Goal: Transaction & Acquisition: Purchase product/service

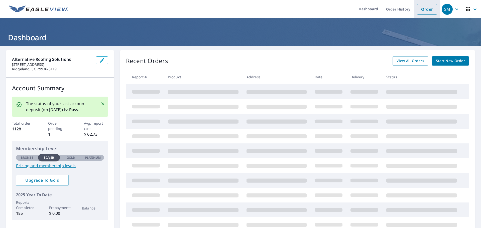
click at [427, 11] on link "Order" at bounding box center [427, 9] width 20 height 11
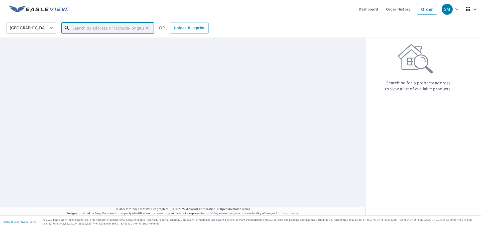
click at [104, 29] on input "text" at bounding box center [107, 28] width 71 height 14
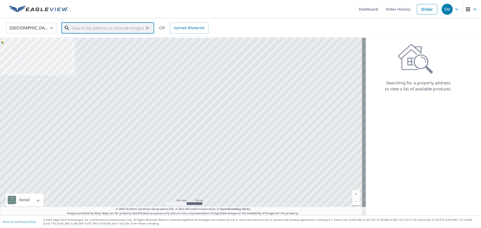
click at [108, 26] on input "text" at bounding box center [107, 28] width 71 height 14
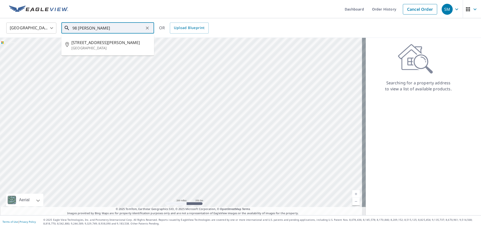
click at [110, 44] on span "[STREET_ADDRESS][PERSON_NAME]" at bounding box center [110, 43] width 79 height 6
type input "[STREET_ADDRESS][PERSON_NAME]"
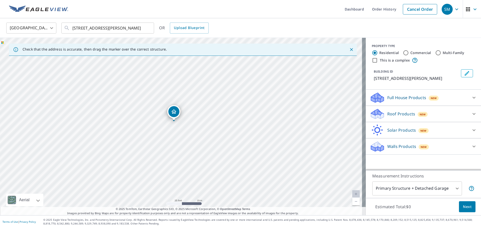
drag, startPoint x: 172, startPoint y: 126, endPoint x: 174, endPoint y: 135, distance: 8.8
click at [174, 135] on div "[STREET_ADDRESS][PERSON_NAME]" at bounding box center [183, 127] width 366 height 178
click at [436, 114] on div "Roof Products New" at bounding box center [419, 114] width 98 height 12
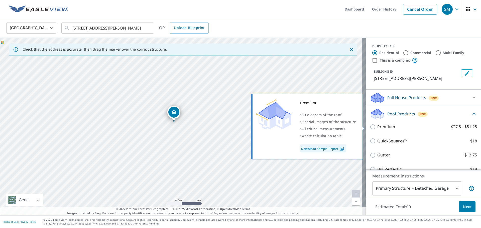
click at [370, 127] on input "Premium $27.5 - $81.25" at bounding box center [374, 127] width 8 height 6
checkbox input "true"
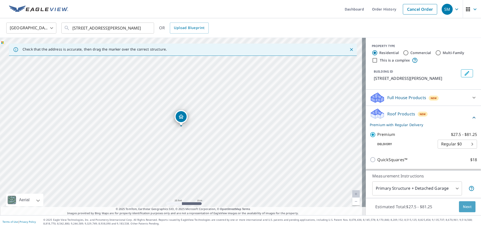
click at [464, 210] on button "Next" at bounding box center [467, 207] width 17 height 11
